Goal: Task Accomplishment & Management: Use online tool/utility

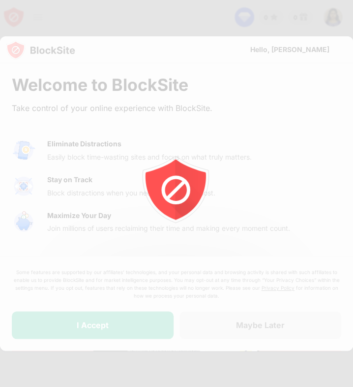
drag, startPoint x: 352, startPoint y: 103, endPoint x: 359, endPoint y: 103, distance: 6.9
click at [353, 103] on html "0 0 AJISHA THREASE M View Account Insights Premium Rewards Settings Support Log…" at bounding box center [176, 193] width 353 height 387
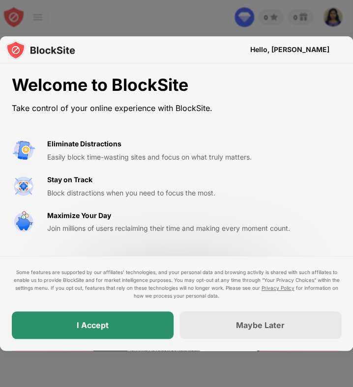
click at [104, 332] on div "I Accept" at bounding box center [93, 326] width 162 height 28
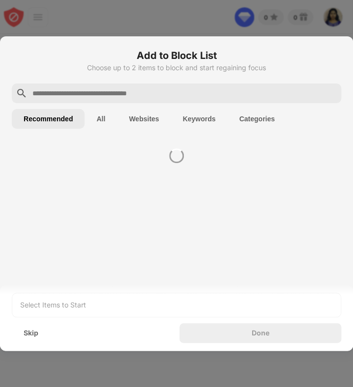
click at [104, 332] on div "Skip" at bounding box center [93, 334] width 162 height 20
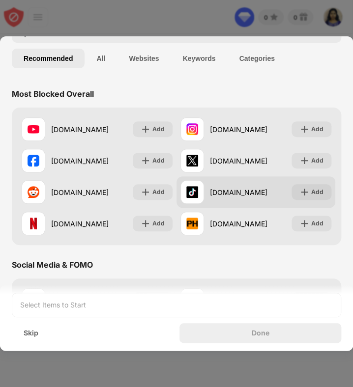
scroll to position [63, 0]
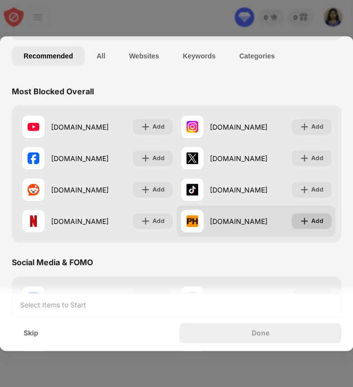
click at [311, 217] on div "Add" at bounding box center [317, 221] width 12 height 10
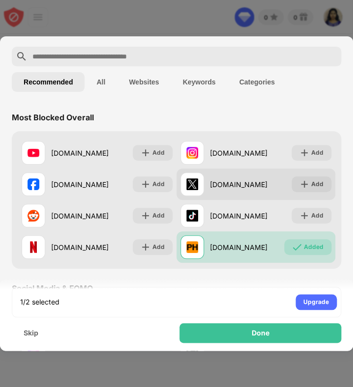
scroll to position [0, 0]
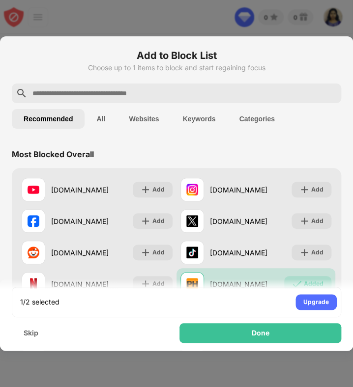
click at [223, 91] on input "text" at bounding box center [184, 94] width 306 height 12
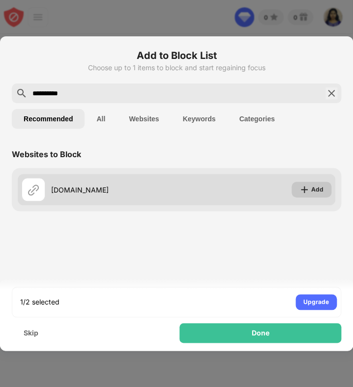
type input "**********"
click at [306, 191] on img at bounding box center [304, 190] width 10 height 10
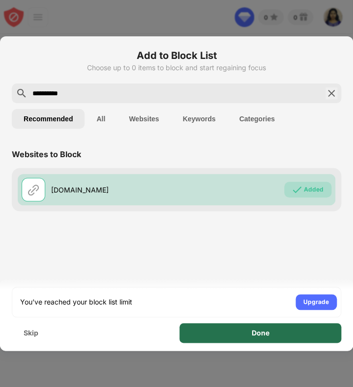
click at [270, 333] on div "Done" at bounding box center [260, 334] width 162 height 20
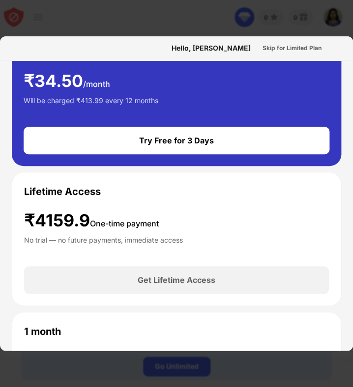
scroll to position [120, 0]
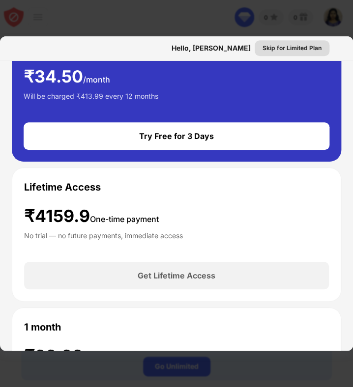
click at [308, 43] on div "Skip for Limited Plan" at bounding box center [292, 48] width 59 height 10
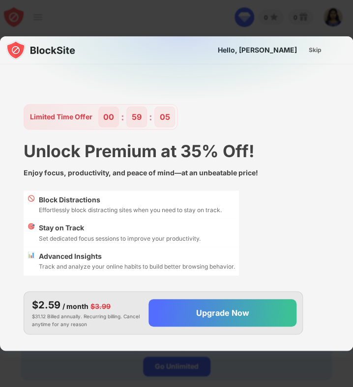
scroll to position [0, 0]
click at [311, 49] on div "Skip" at bounding box center [315, 50] width 13 height 10
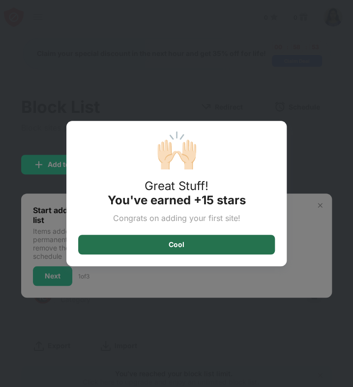
click at [214, 243] on div "Cool" at bounding box center [176, 245] width 197 height 20
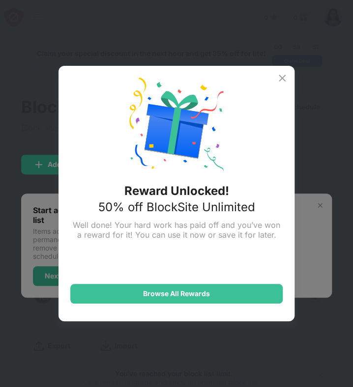
click at [282, 77] on img at bounding box center [282, 78] width 12 height 12
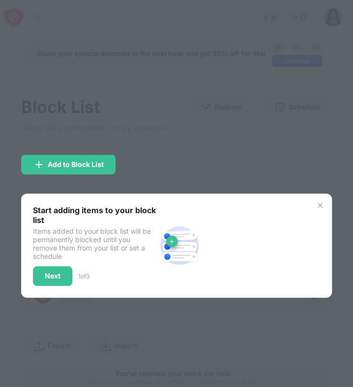
click at [321, 209] on div "Start adding items to your block list Items added to your block list will be pe…" at bounding box center [176, 246] width 311 height 104
click at [319, 203] on img at bounding box center [320, 206] width 8 height 8
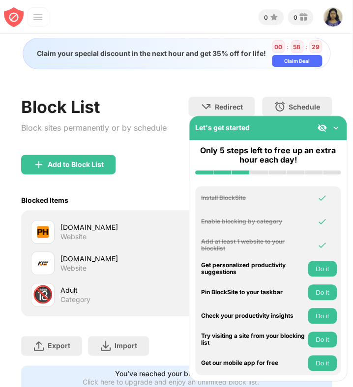
click at [319, 266] on button "Do it" at bounding box center [322, 269] width 29 height 16
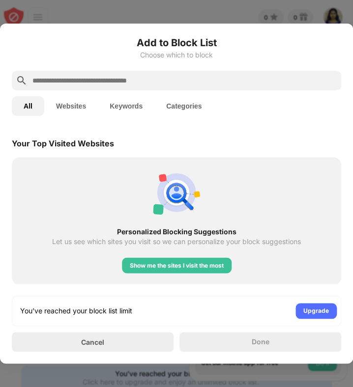
scroll to position [342, 0]
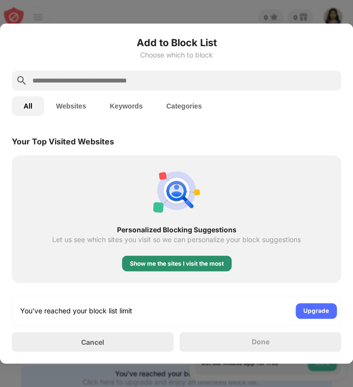
click at [201, 265] on div "Show me the sites I visit the most" at bounding box center [177, 264] width 94 height 10
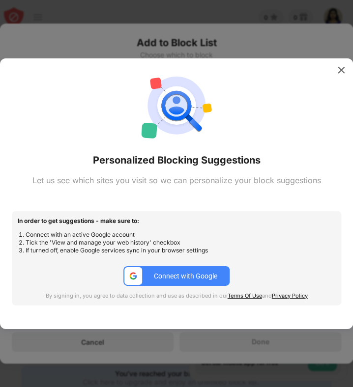
click at [189, 282] on button "Connect with Google" at bounding box center [176, 276] width 106 height 20
click at [197, 274] on div "Connect with Google" at bounding box center [185, 276] width 63 height 8
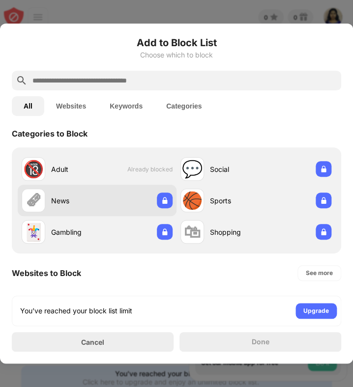
scroll to position [0, 0]
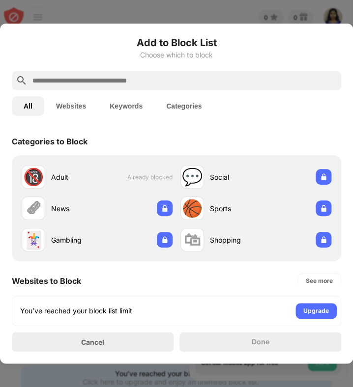
click at [207, 86] on input "text" at bounding box center [184, 81] width 306 height 12
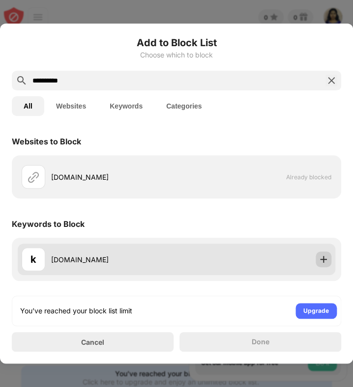
type input "**********"
click at [323, 260] on img at bounding box center [324, 260] width 10 height 10
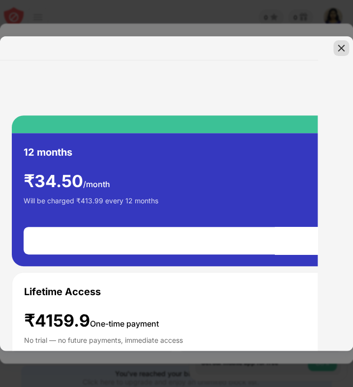
click at [340, 48] on img at bounding box center [341, 48] width 10 height 10
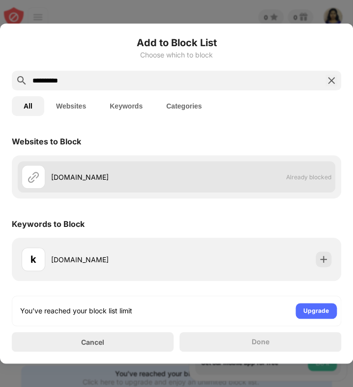
click at [302, 174] on span "Already blocked" at bounding box center [308, 177] width 45 height 7
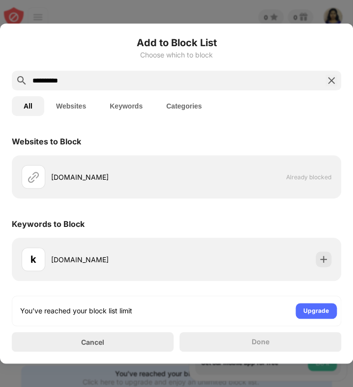
click at [248, 338] on div "Done" at bounding box center [260, 342] width 162 height 20
click at [331, 78] on img at bounding box center [332, 81] width 12 height 12
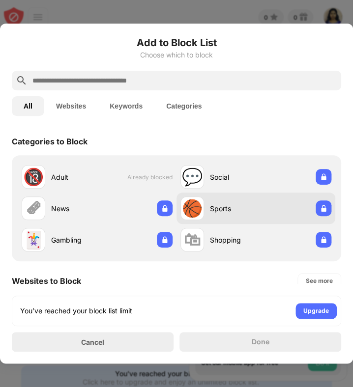
drag, startPoint x: 209, startPoint y: 81, endPoint x: 207, endPoint y: 193, distance: 112.1
click at [207, 193] on div "Add to Block List Choose which to block All Websites Keywords Categories Catego…" at bounding box center [176, 193] width 329 height 317
